Goal: Task Accomplishment & Management: Complete application form

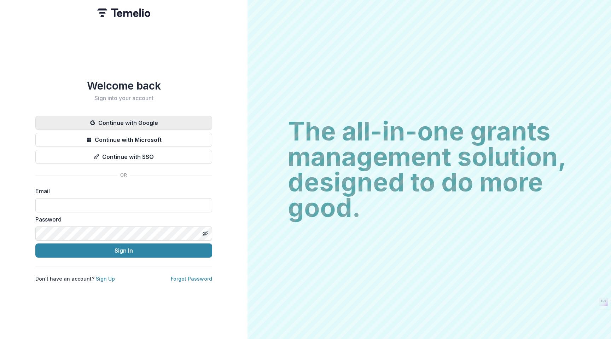
click at [132, 119] on button "Continue with Google" at bounding box center [123, 123] width 177 height 14
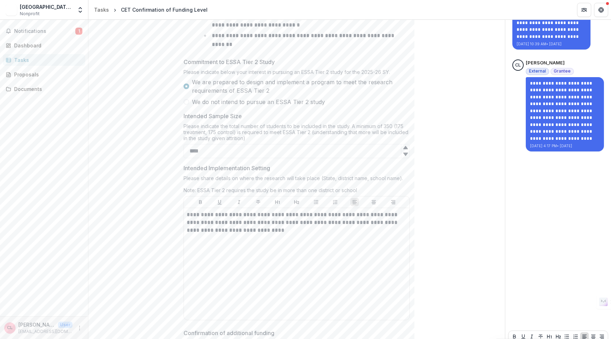
scroll to position [232, 0]
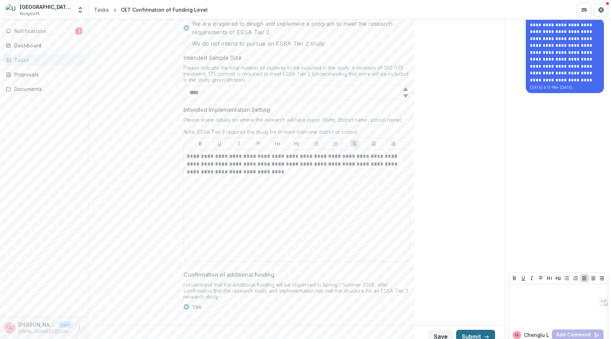
click at [468, 330] on button "Submit" at bounding box center [475, 337] width 39 height 14
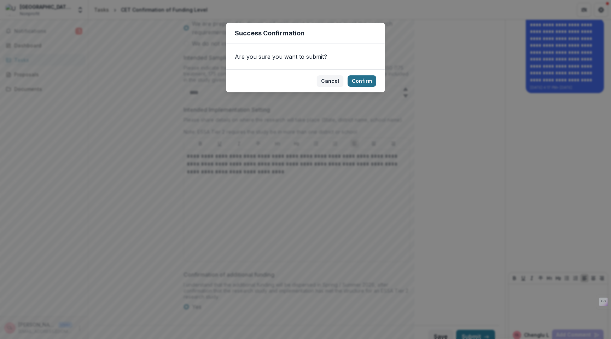
click at [358, 81] on button "Confirm" at bounding box center [362, 80] width 29 height 11
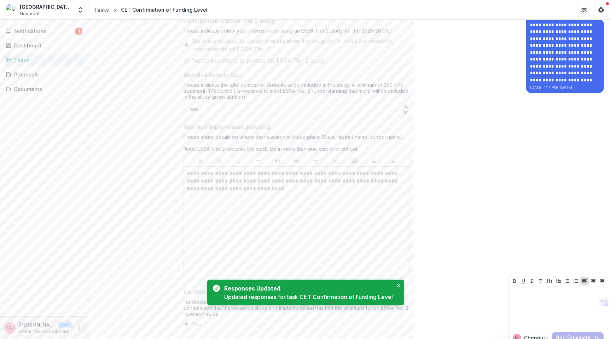
scroll to position [234, 0]
